Goal: Check status

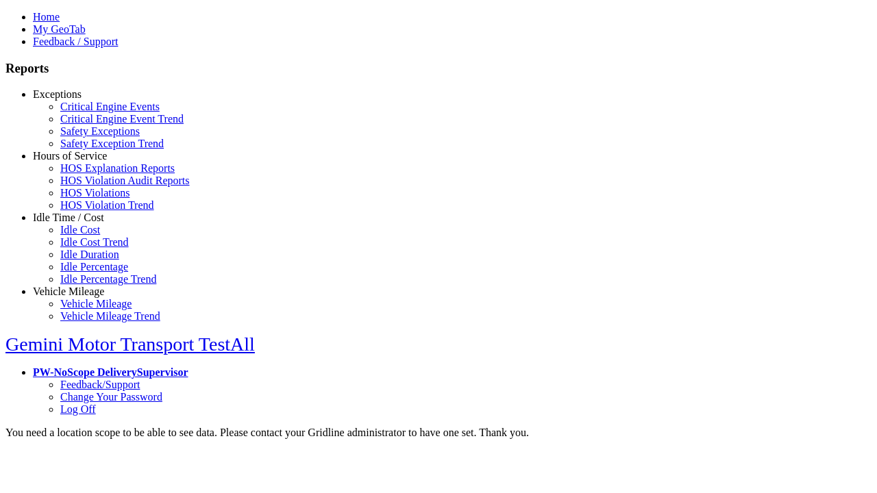
click at [79, 100] on link "Exceptions" at bounding box center [57, 94] width 49 height 12
click at [89, 137] on link "Safety Exceptions" at bounding box center [99, 131] width 79 height 12
type input "*********"
